Goal: Task Accomplishment & Management: Complete application form

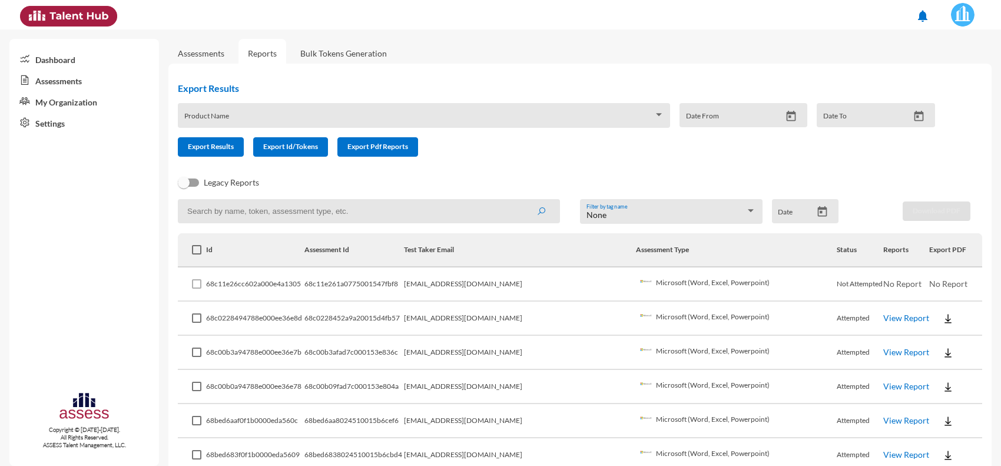
click at [204, 54] on link "Assessments" at bounding box center [201, 53] width 46 height 10
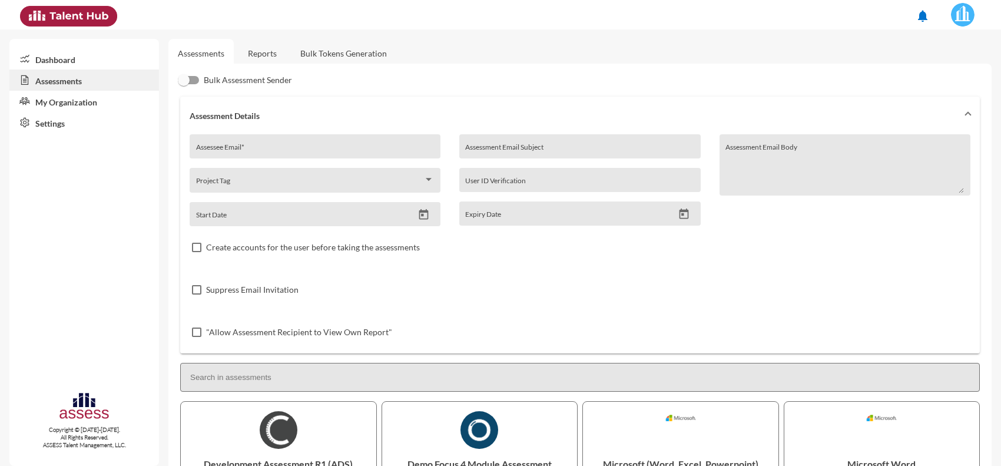
click at [287, 142] on div "Assessee Email *" at bounding box center [315, 150] width 238 height 18
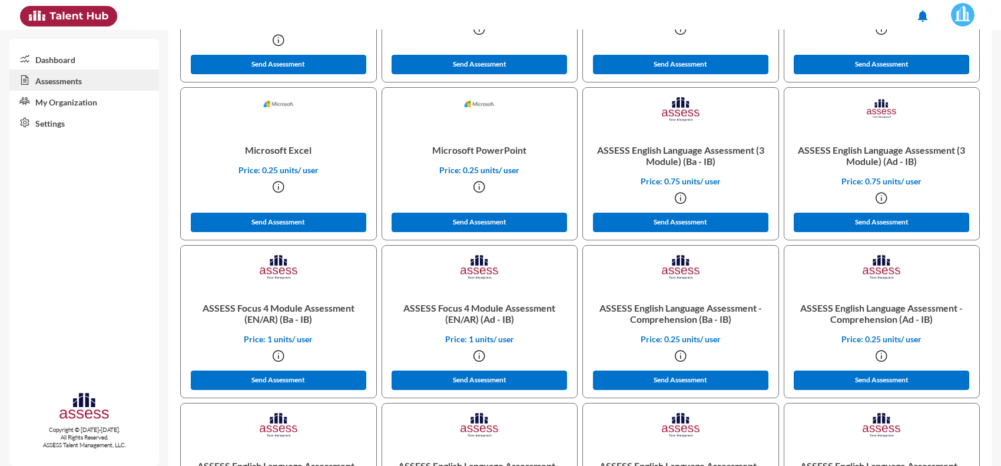
scroll to position [515, 0]
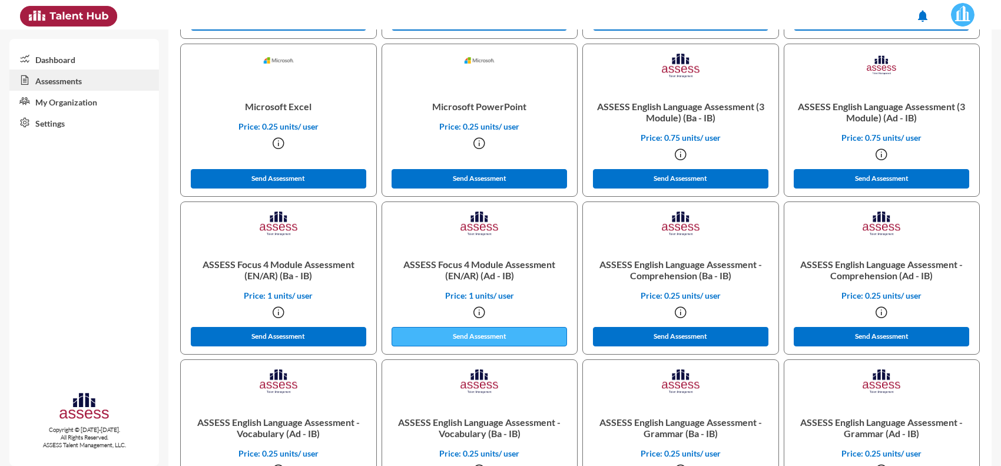
type input "[EMAIL_ADDRESS][DOMAIN_NAME]"
click at [460, 335] on button "Send Assessment" at bounding box center [478, 336] width 175 height 19
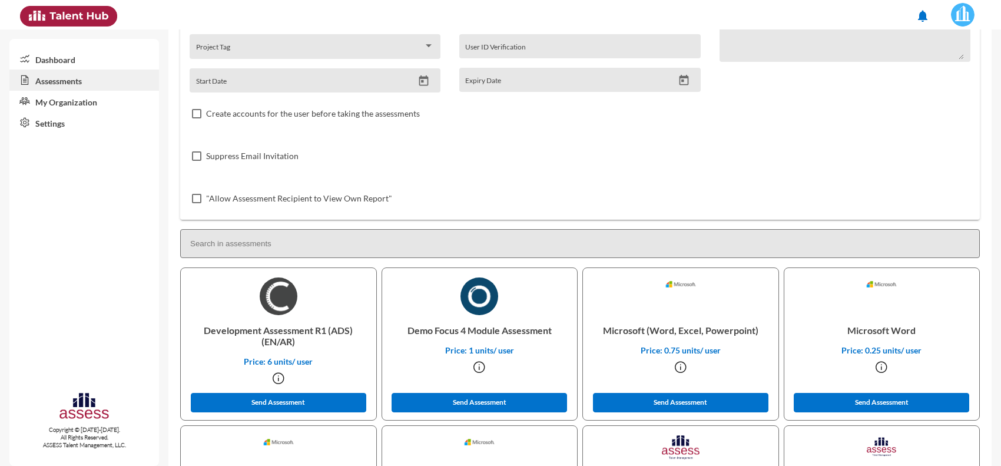
scroll to position [0, 0]
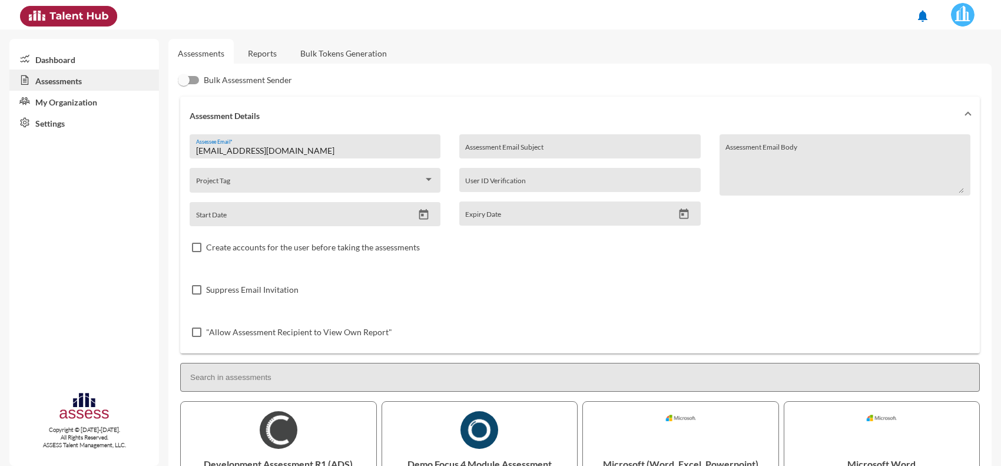
click at [263, 53] on link "Reports" at bounding box center [262, 53] width 48 height 29
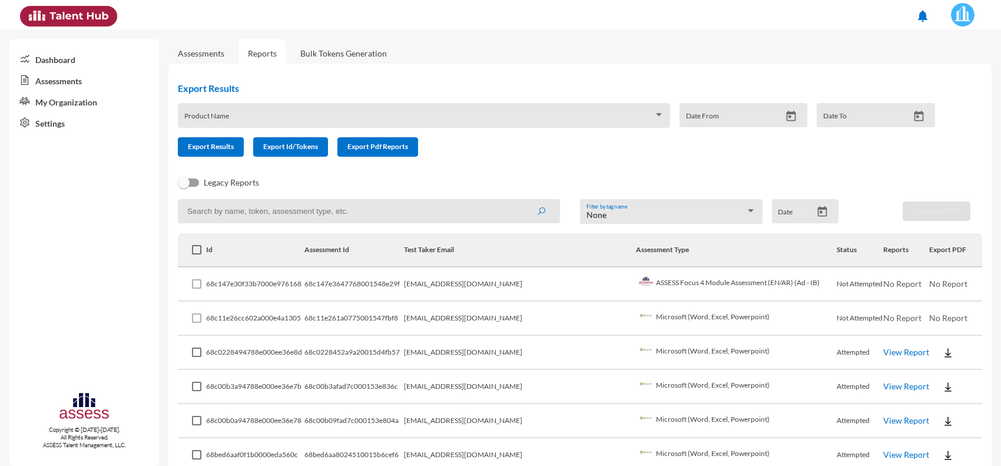
click at [883, 381] on link "View Report" at bounding box center [906, 386] width 46 height 10
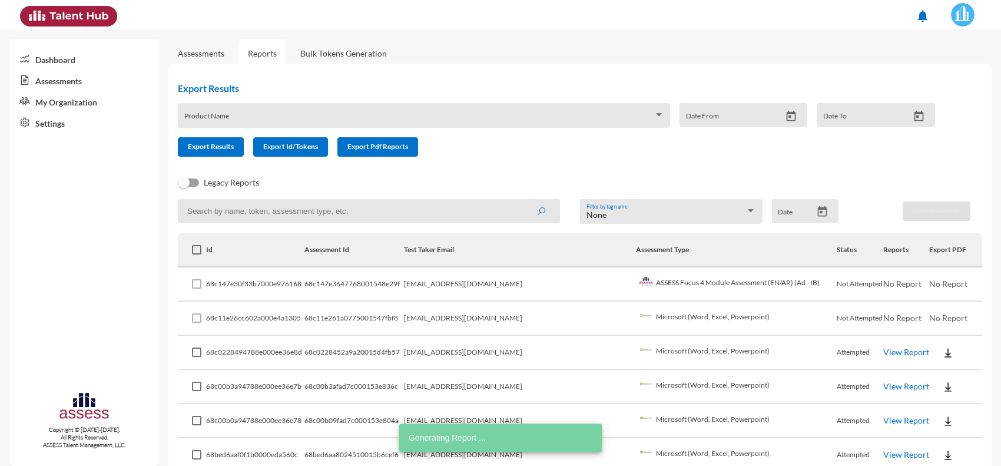
scroll to position [74, 0]
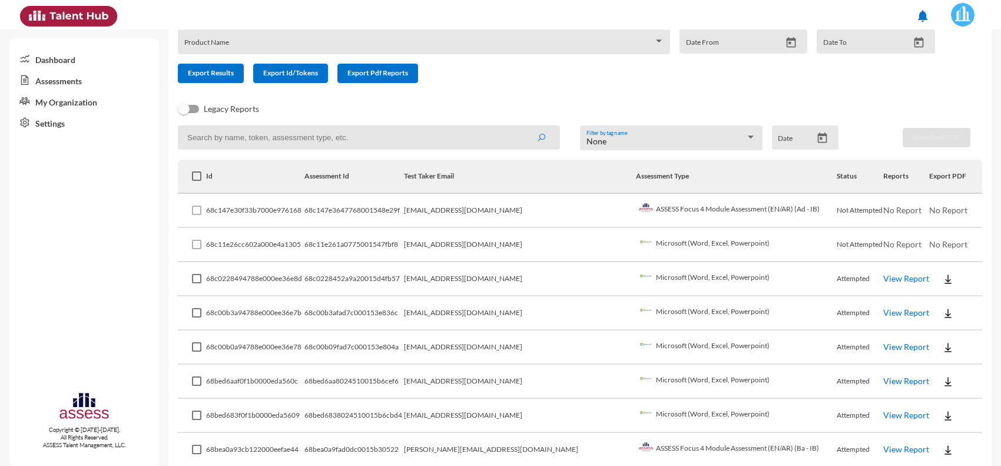
click at [942, 341] on img at bounding box center [948, 347] width 12 height 12
click at [919, 362] on button "EN" at bounding box center [946, 366] width 66 height 22
click at [942, 313] on img at bounding box center [948, 313] width 12 height 12
click at [923, 333] on button "EN" at bounding box center [946, 332] width 66 height 22
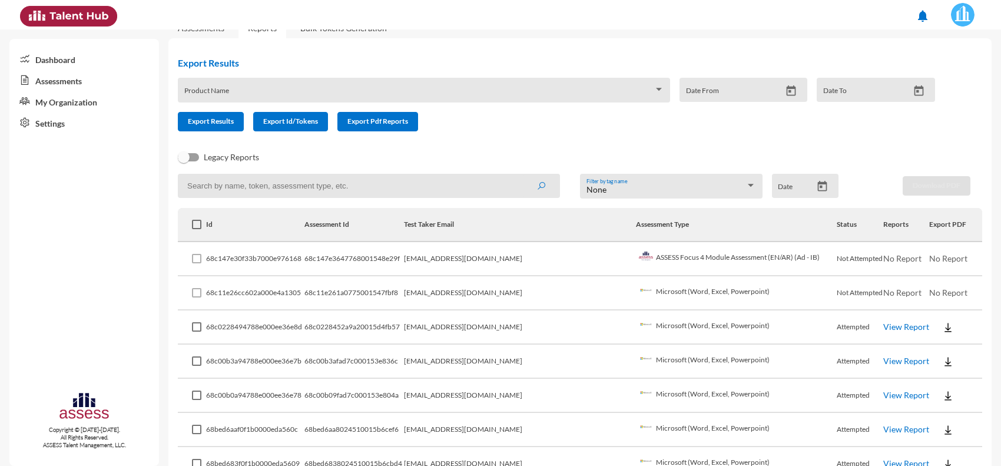
scroll to position [0, 0]
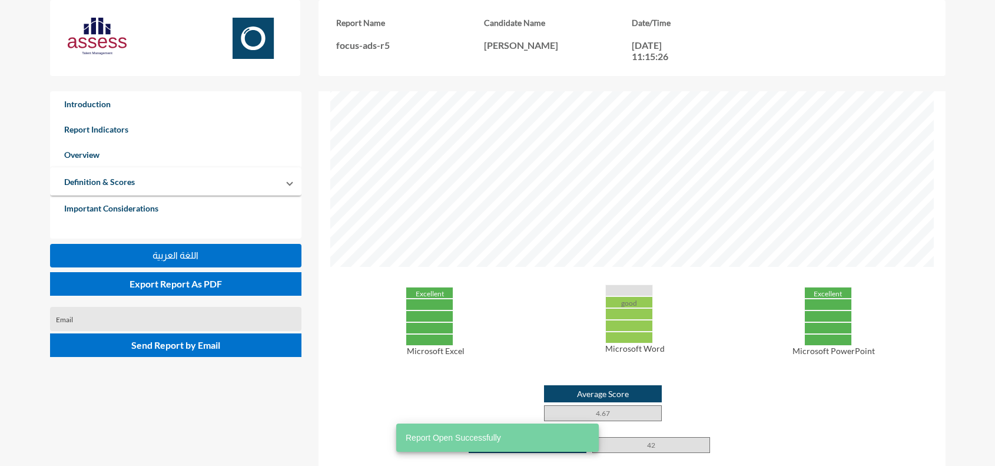
scroll to position [368, 0]
